Goal: Task Accomplishment & Management: Complete application form

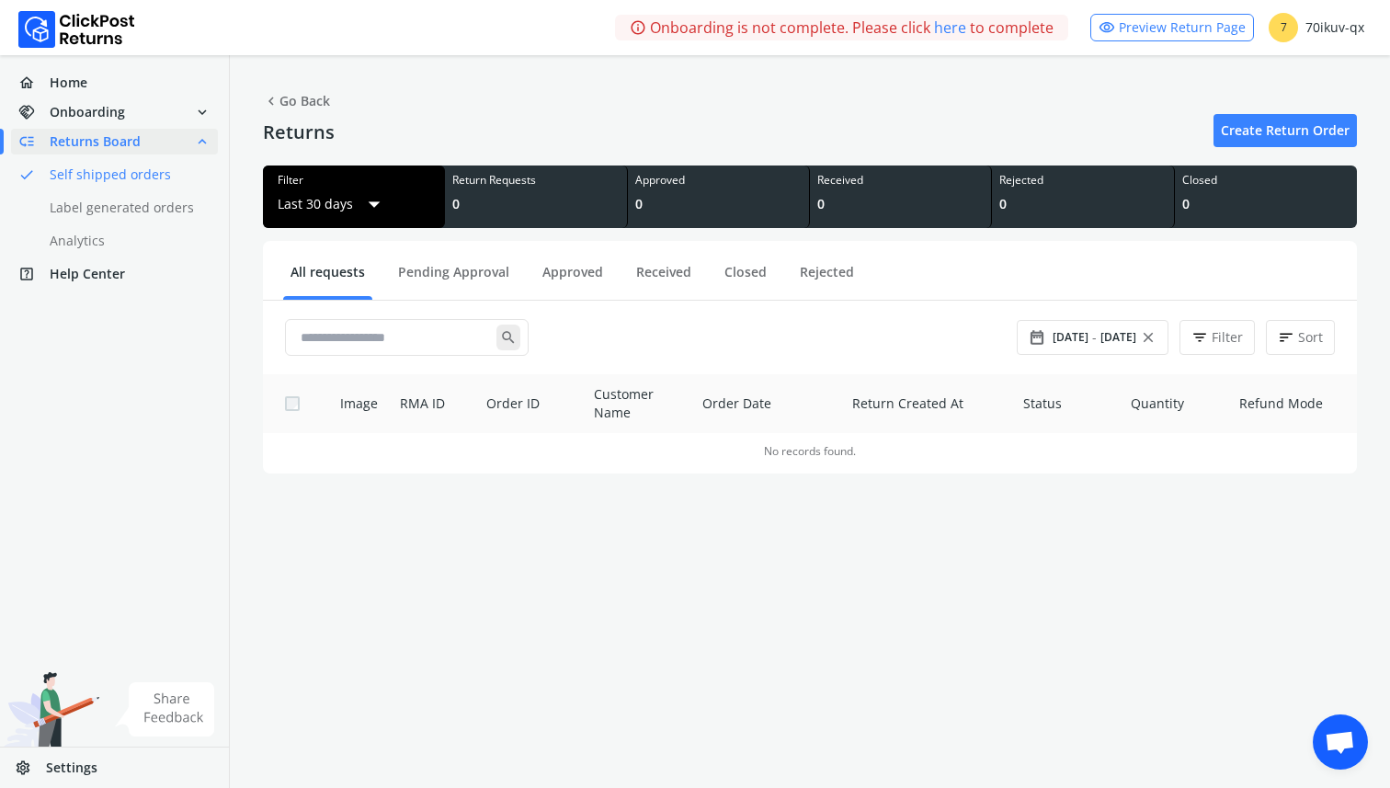
click at [376, 203] on span "arrow_drop_down" at bounding box center [374, 204] width 28 height 33
click at [831, 563] on div "info Onboarding is not complete. Please click here to complete visibility Previ…" at bounding box center [695, 394] width 1390 height 788
click at [108, 111] on span "Onboarding" at bounding box center [87, 112] width 75 height 18
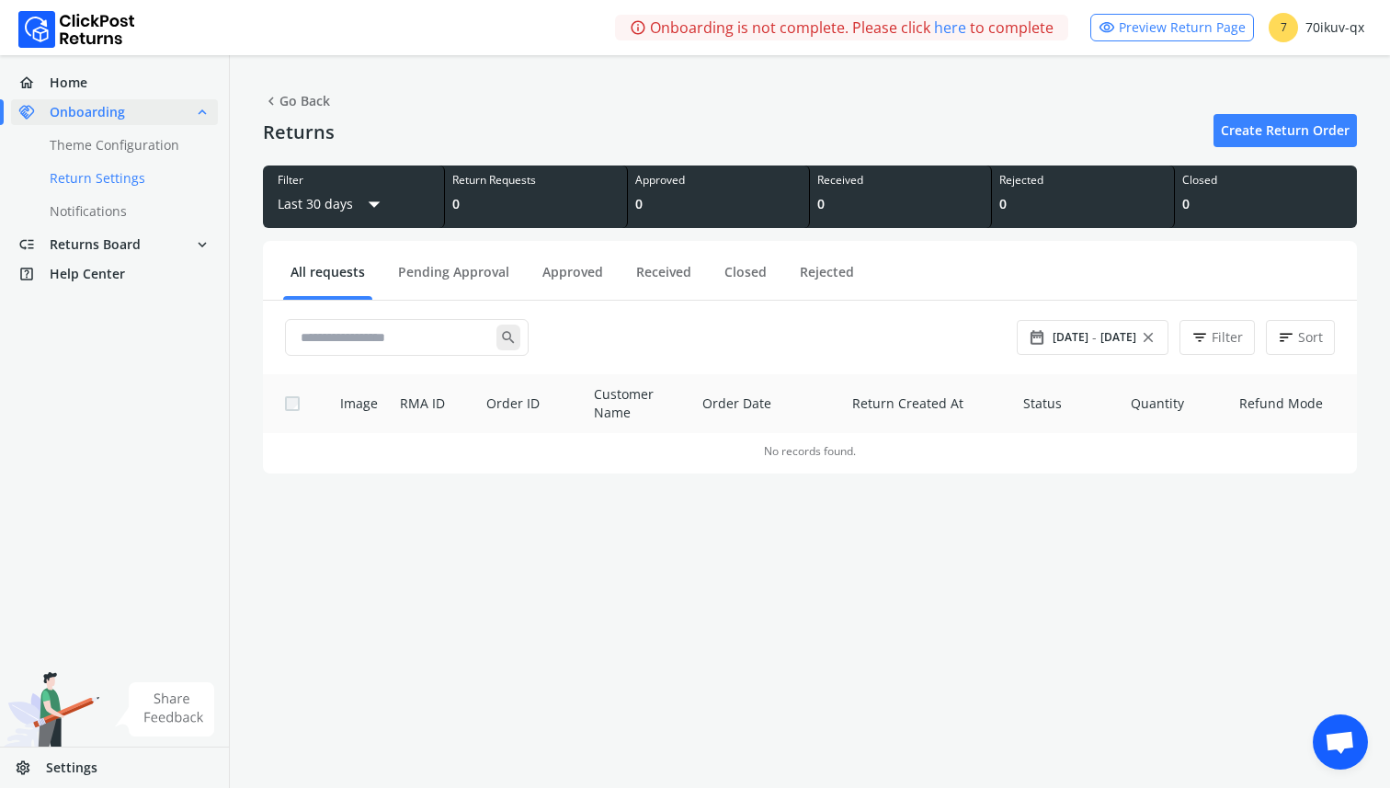
click at [120, 177] on link "done Return Settings" at bounding box center [125, 178] width 229 height 26
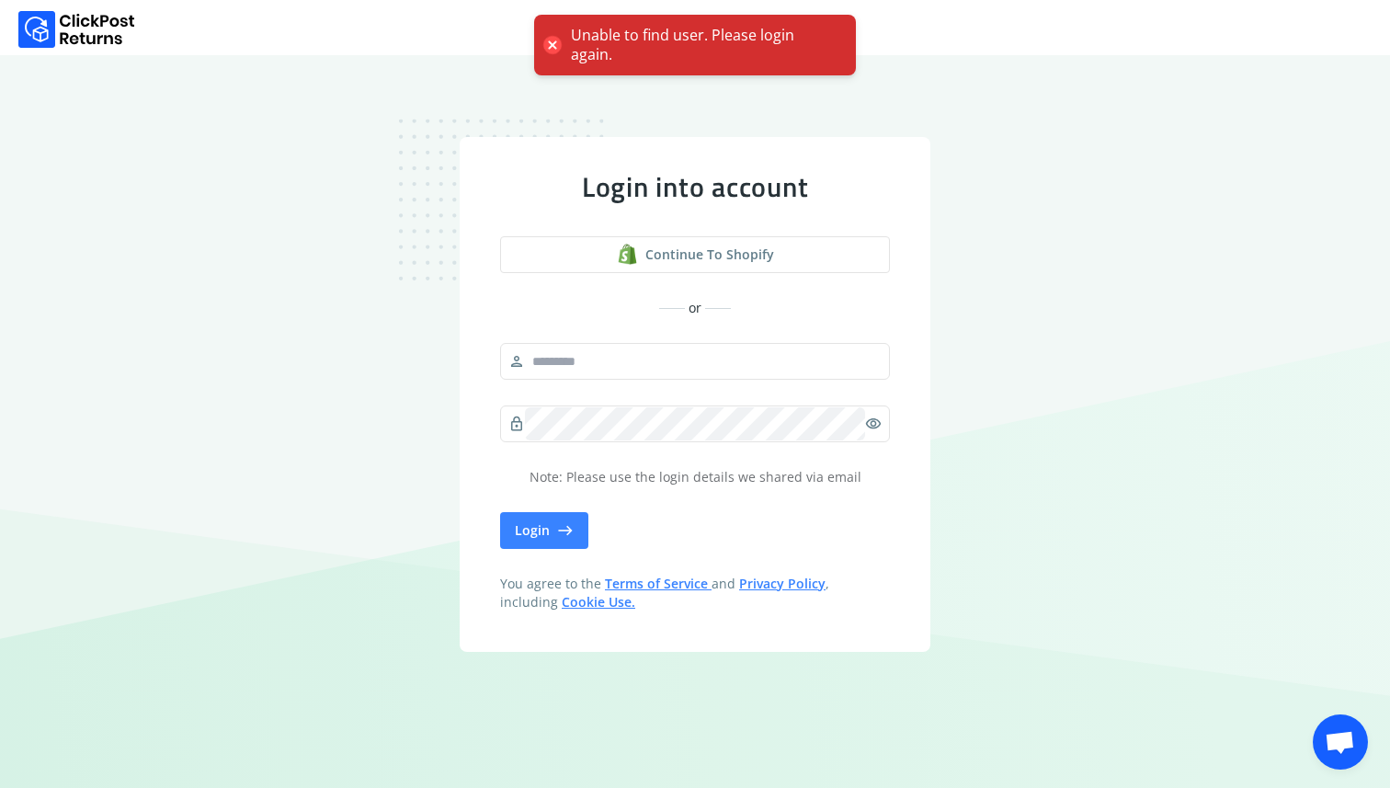
scroll to position [1, 0]
